Goal: Information Seeking & Learning: Learn about a topic

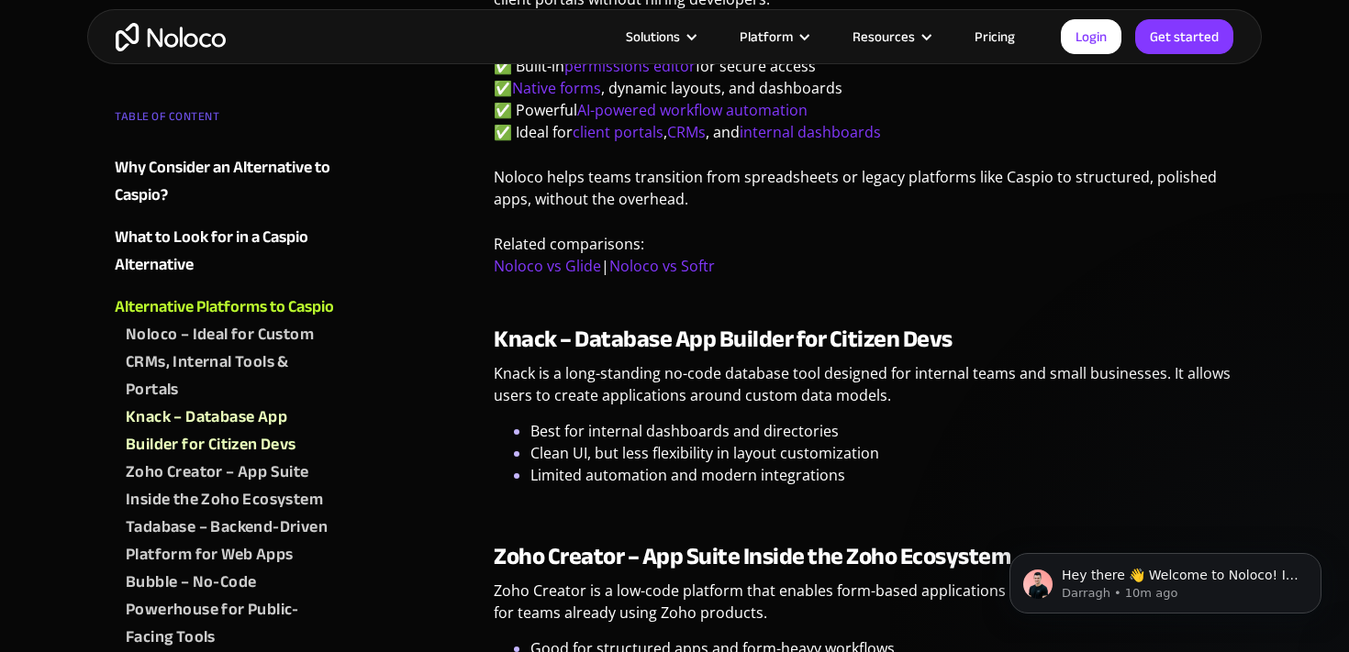
click at [165, 31] on img "home" at bounding box center [171, 37] width 110 height 28
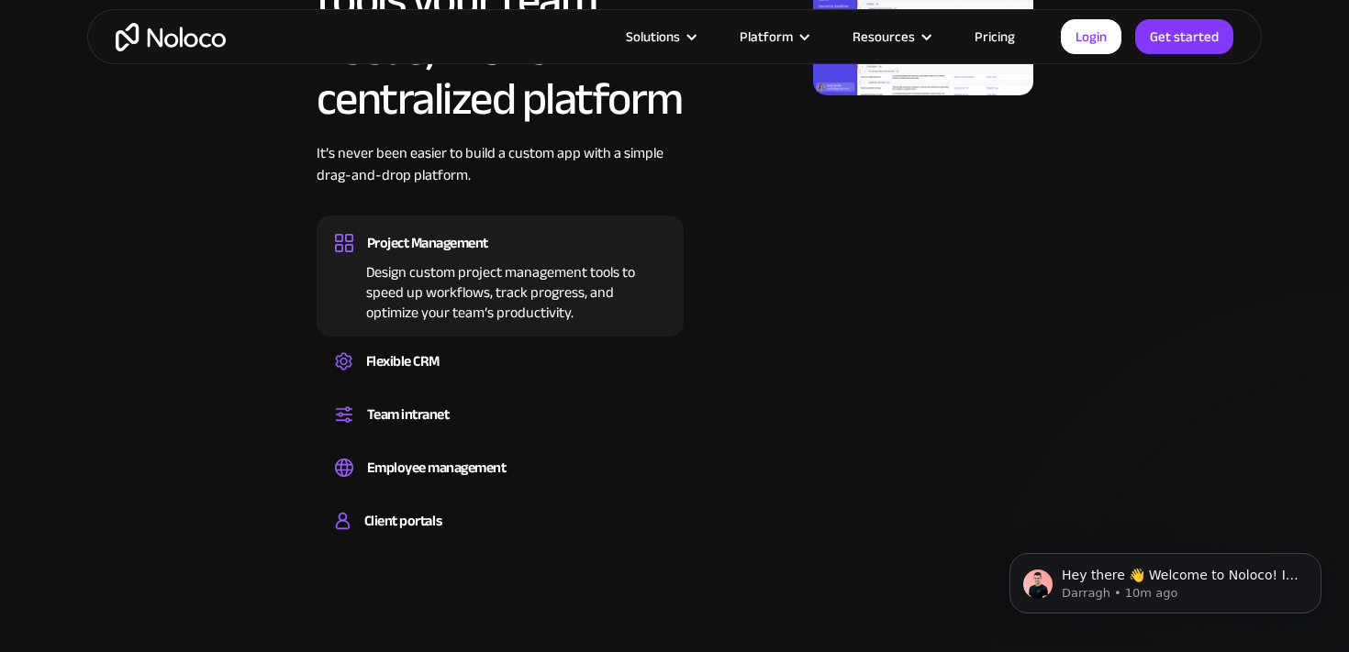
scroll to position [1148, 0]
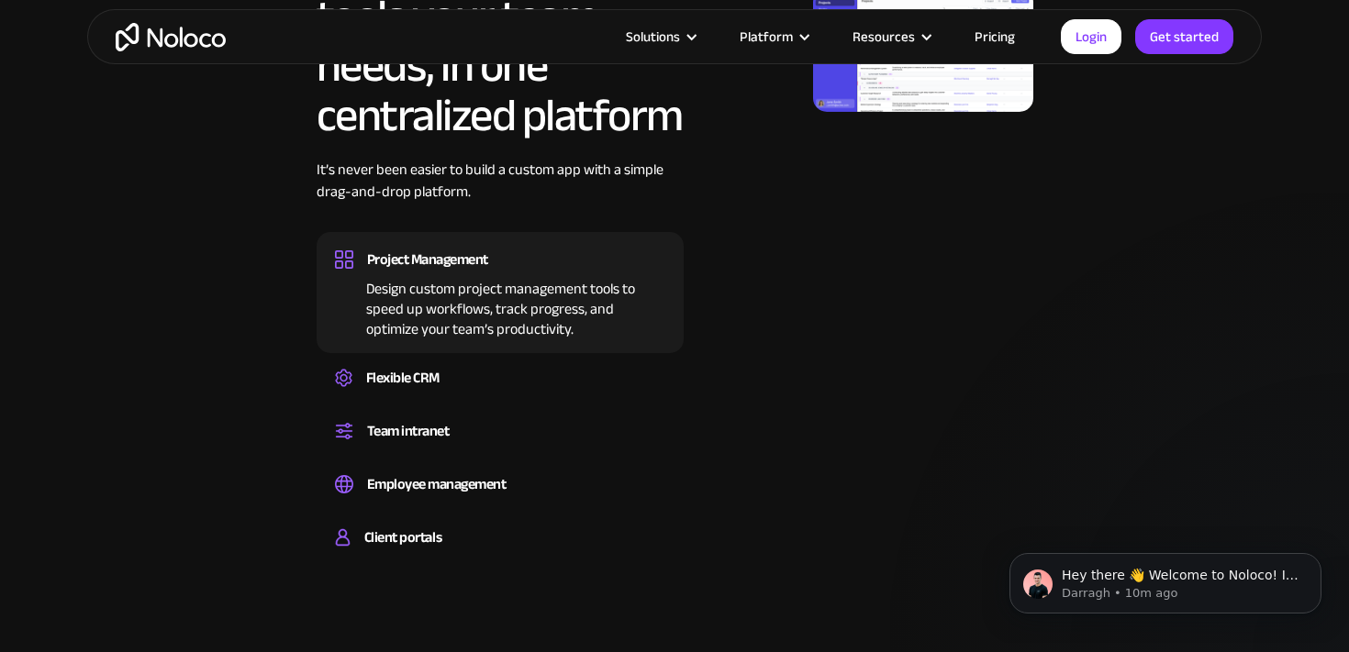
click at [456, 284] on div "Design custom project management tools to speed up workflows, track progress, a…" at bounding box center [500, 306] width 330 height 66
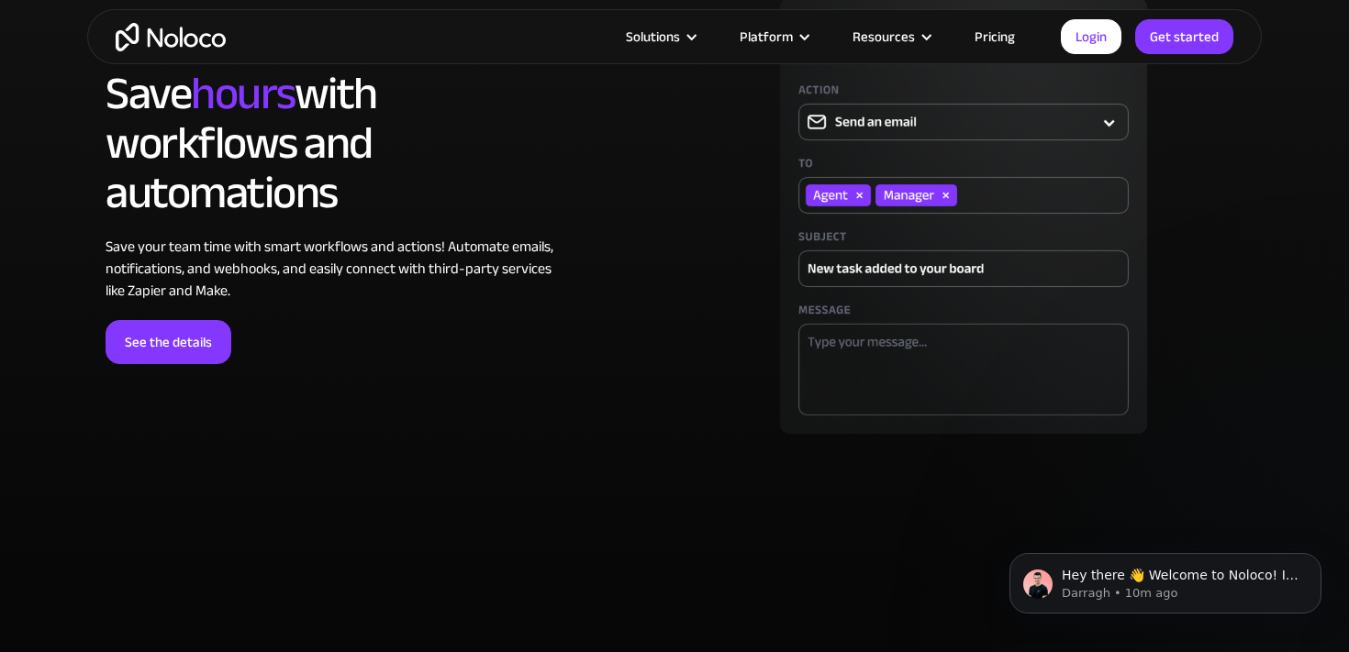
scroll to position [4559, 0]
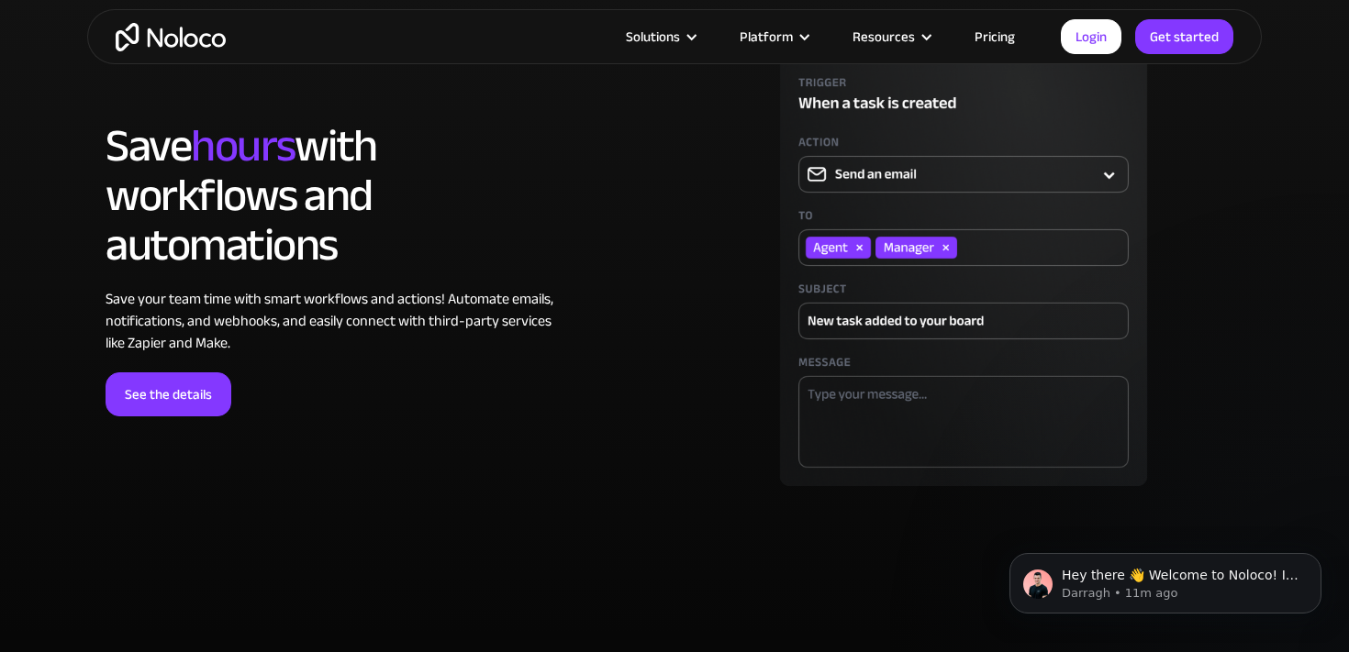
click at [52, 467] on section "LOREM IPSUM Save hours with workflows and automations Save your team time with …" at bounding box center [674, 286] width 1349 height 693
click at [44, 464] on section "LOREM IPSUM Save hours with workflows and automations Save your team time with …" at bounding box center [674, 286] width 1349 height 693
click at [30, 463] on section "LOREM IPSUM Save hours with workflows and automations Save your team time with …" at bounding box center [674, 286] width 1349 height 693
click at [20, 460] on section "LOREM IPSUM Save hours with workflows and automations Save your team time with …" at bounding box center [674, 286] width 1349 height 693
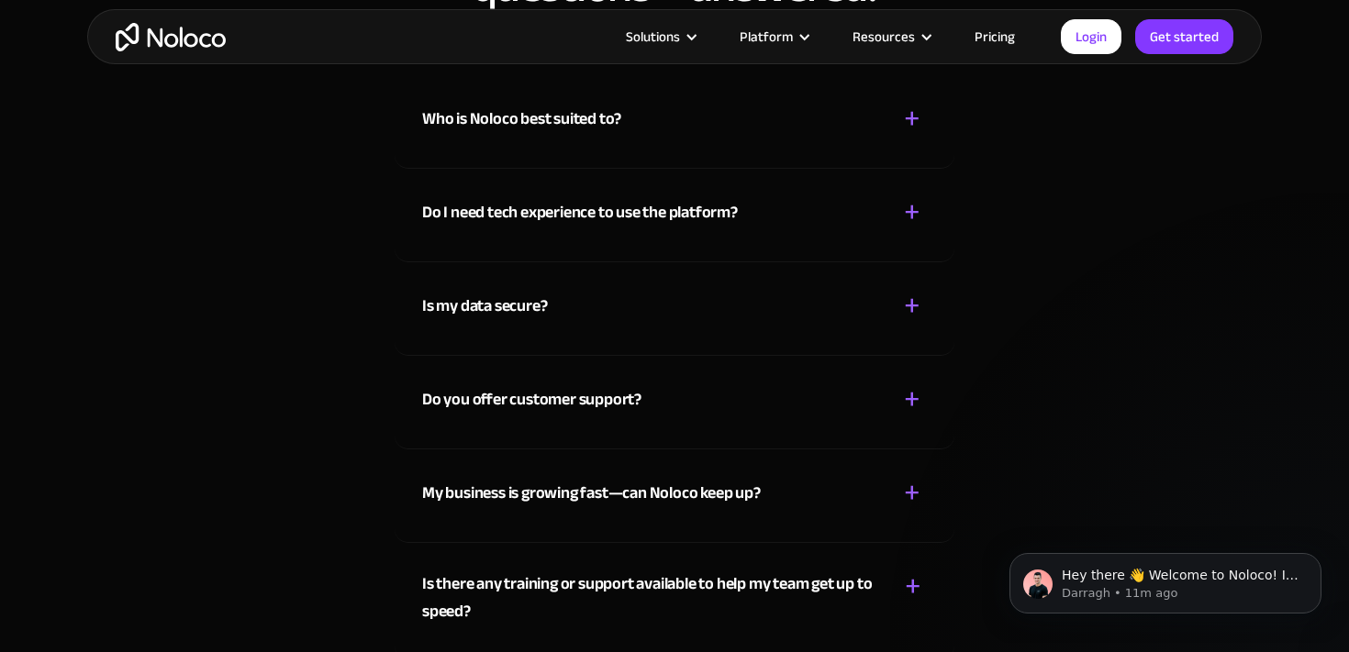
scroll to position [8944, 0]
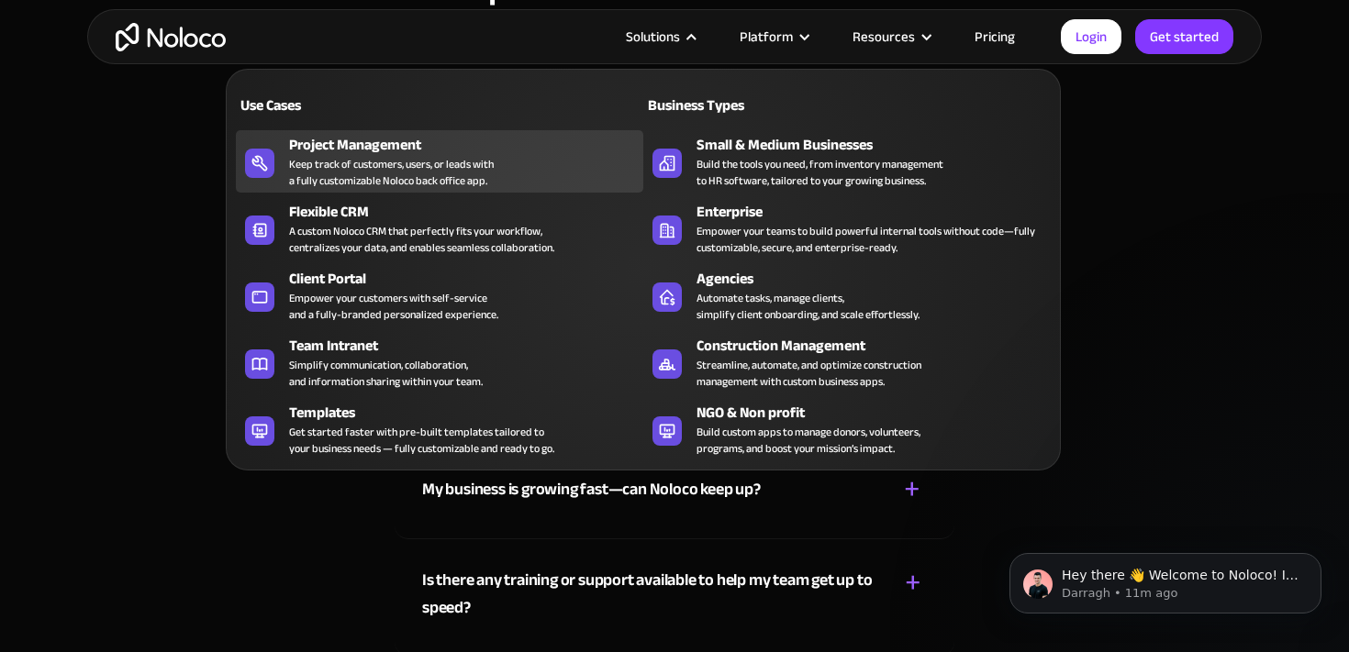
click at [406, 146] on div "Project Management" at bounding box center [470, 145] width 362 height 22
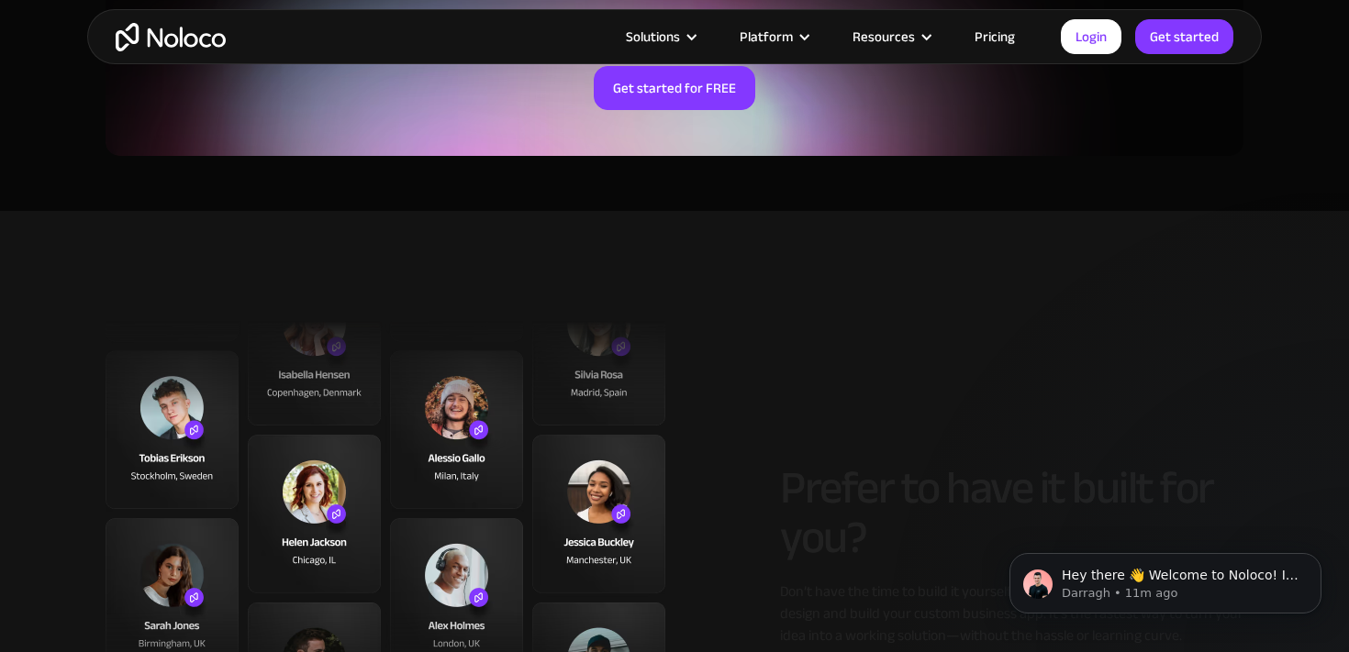
scroll to position [4365, 0]
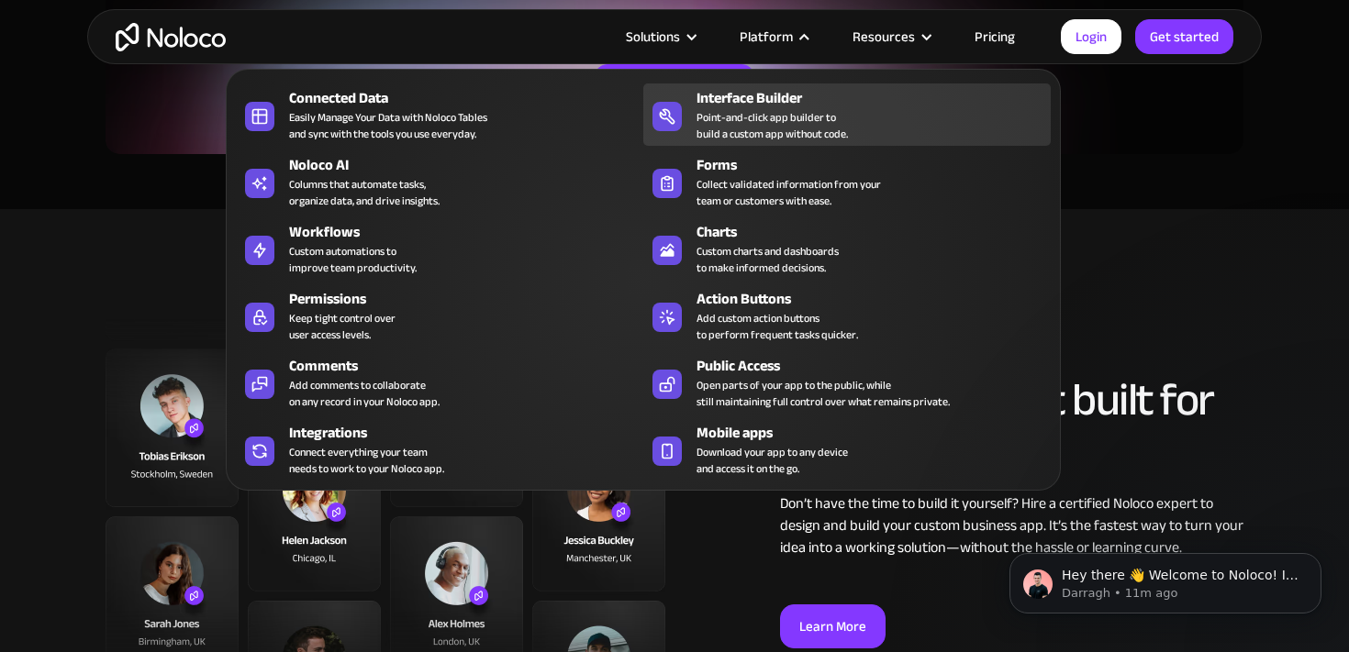
click at [765, 112] on div "Point-and-click app builder to build a custom app without code." at bounding box center [771, 125] width 151 height 33
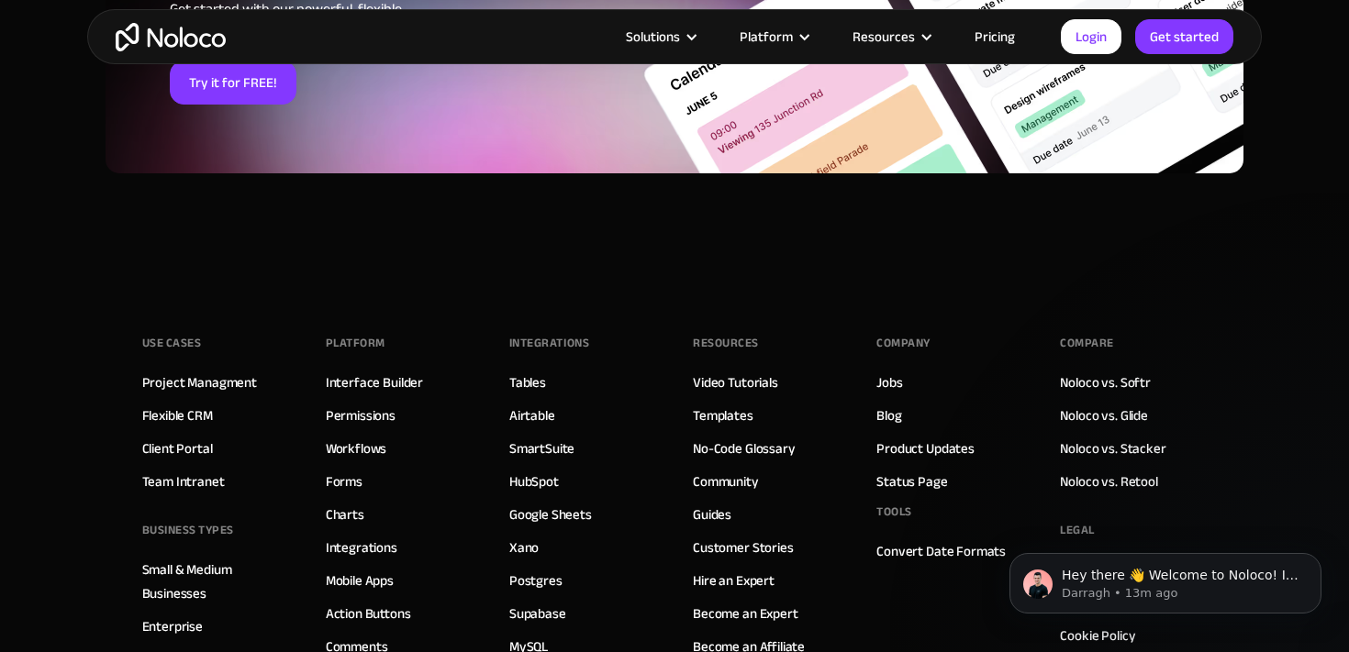
scroll to position [6198, 0]
